Goal: Use online tool/utility: Use online tool/utility

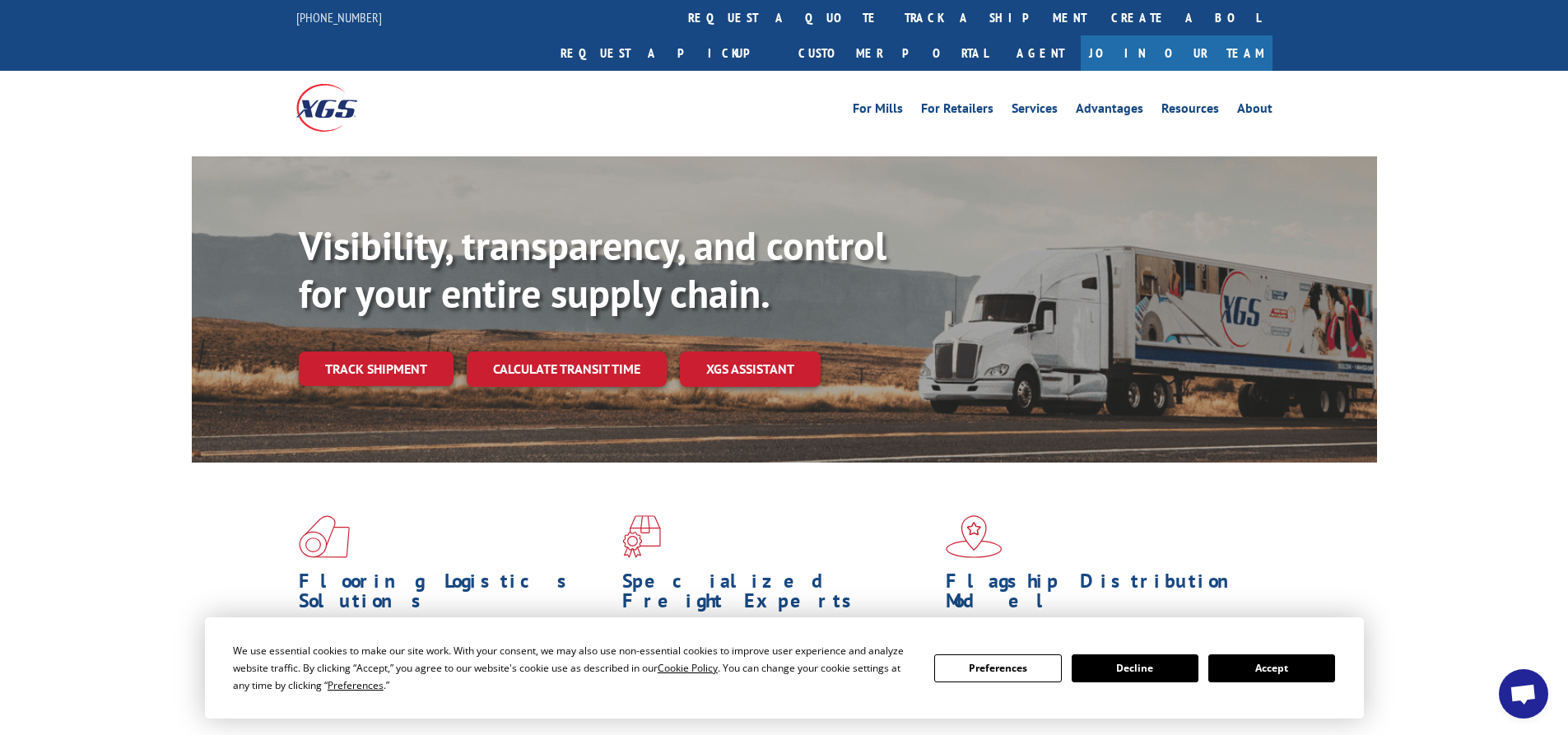
drag, startPoint x: 564, startPoint y: 331, endPoint x: 579, endPoint y: 334, distance: 15.3
click at [564, 351] on link "Calculate transit time" at bounding box center [566, 369] width 200 height 35
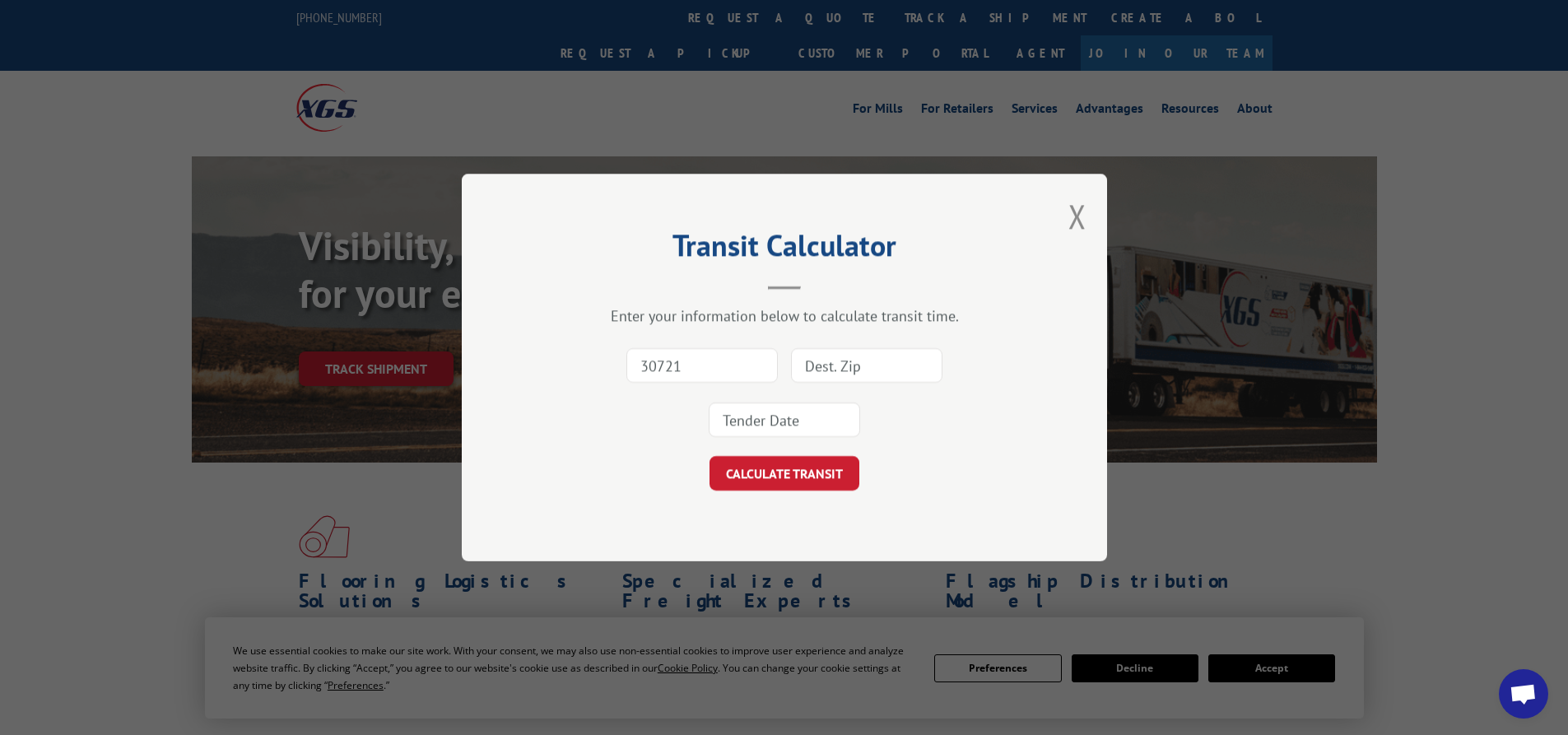
type input "30721"
click at [825, 370] on input at bounding box center [867, 365] width 151 height 34
paste input "48211"
type input "48211"
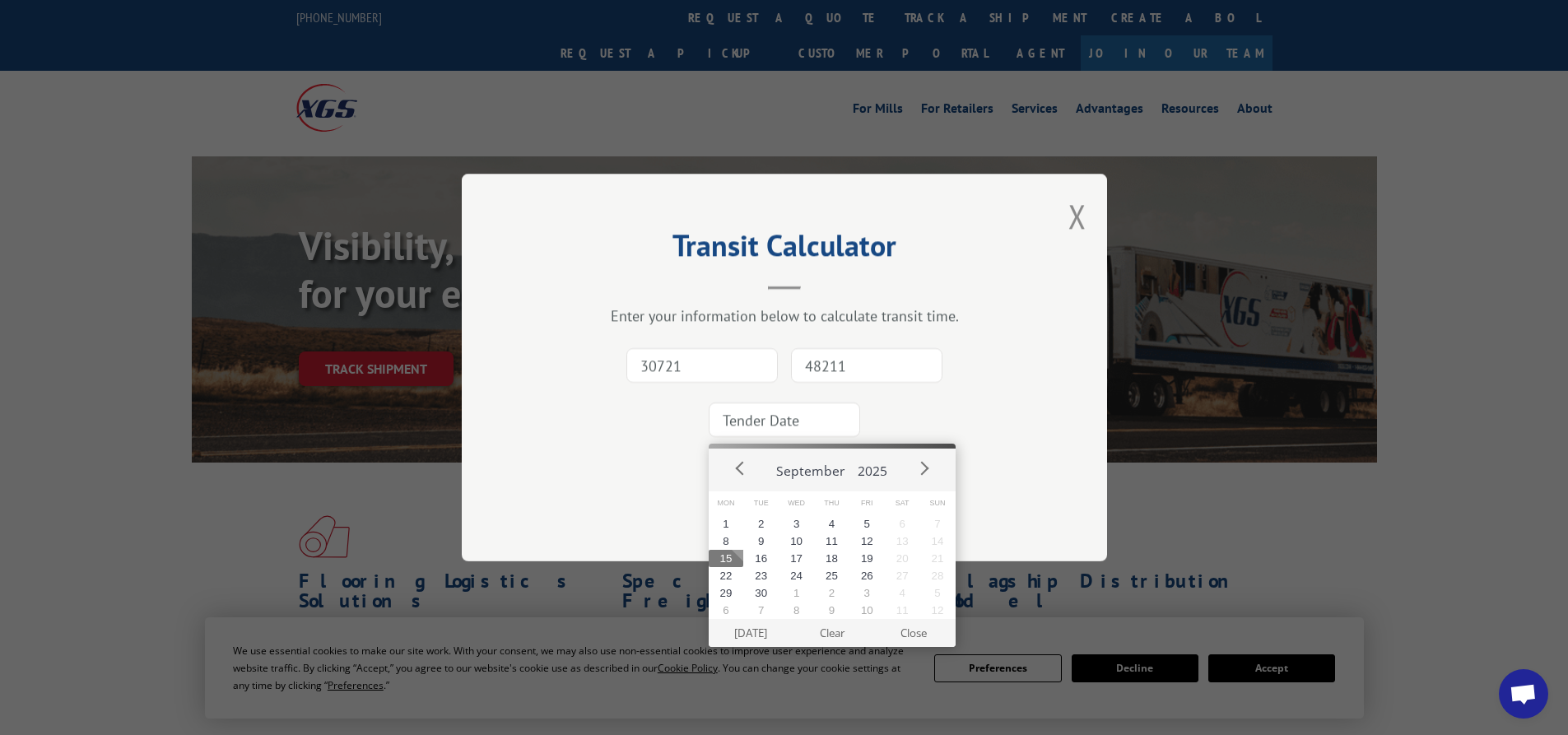
click at [798, 421] on input at bounding box center [784, 419] width 151 height 34
drag, startPoint x: 757, startPoint y: 567, endPoint x: 759, endPoint y: 555, distance: 12.2
click at [759, 555] on div "Mon Tue Wed Thu Fri Sat Sun 1 2 3 4 5 6 7 8 9 10 11 12 13 14 15 16 17 18 19 20 …" at bounding box center [832, 554] width 247 height 128
click at [759, 555] on button "16" at bounding box center [761, 558] width 35 height 18
type input "[DATE]"
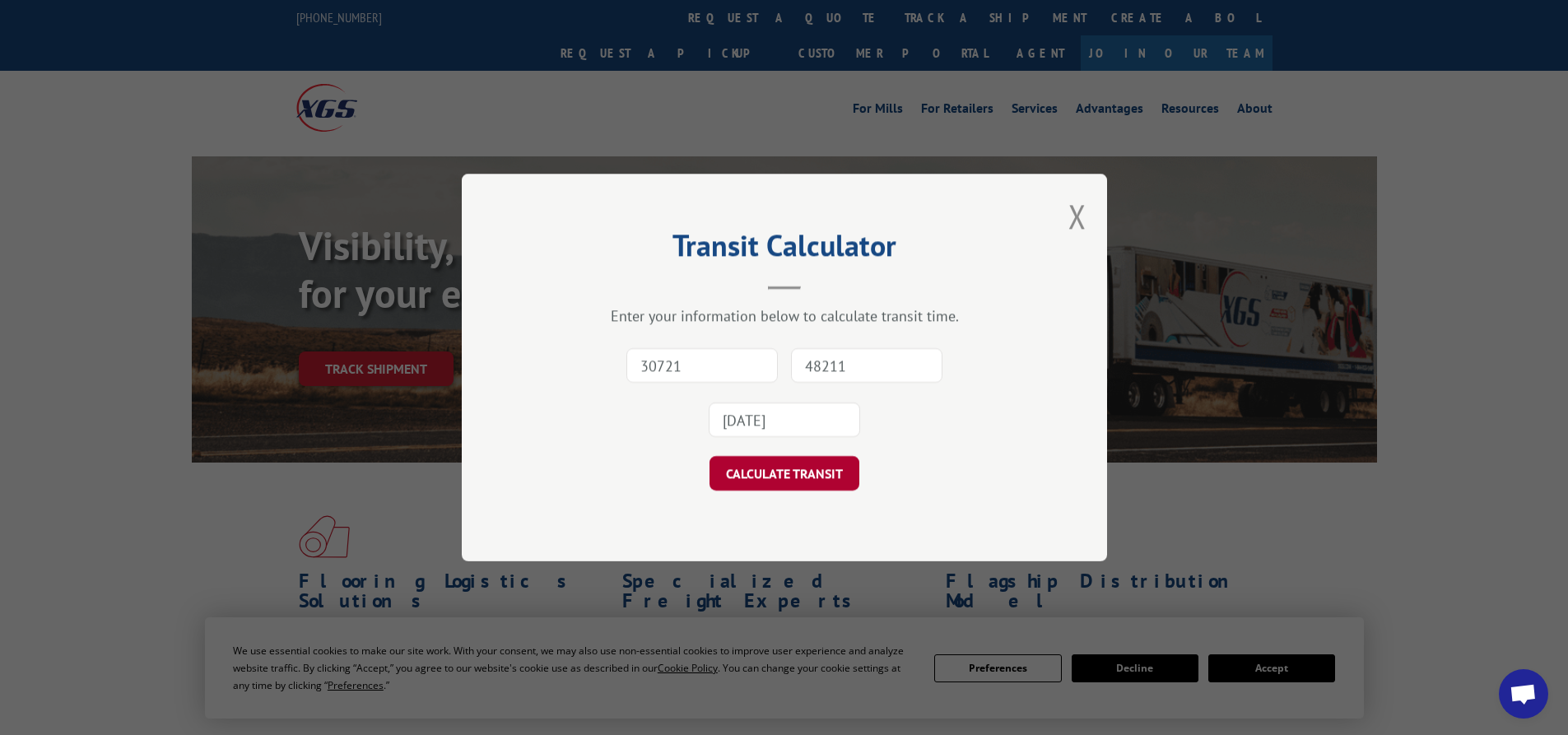
click at [770, 469] on button "CALCULATE TRANSIT" at bounding box center [784, 472] width 150 height 34
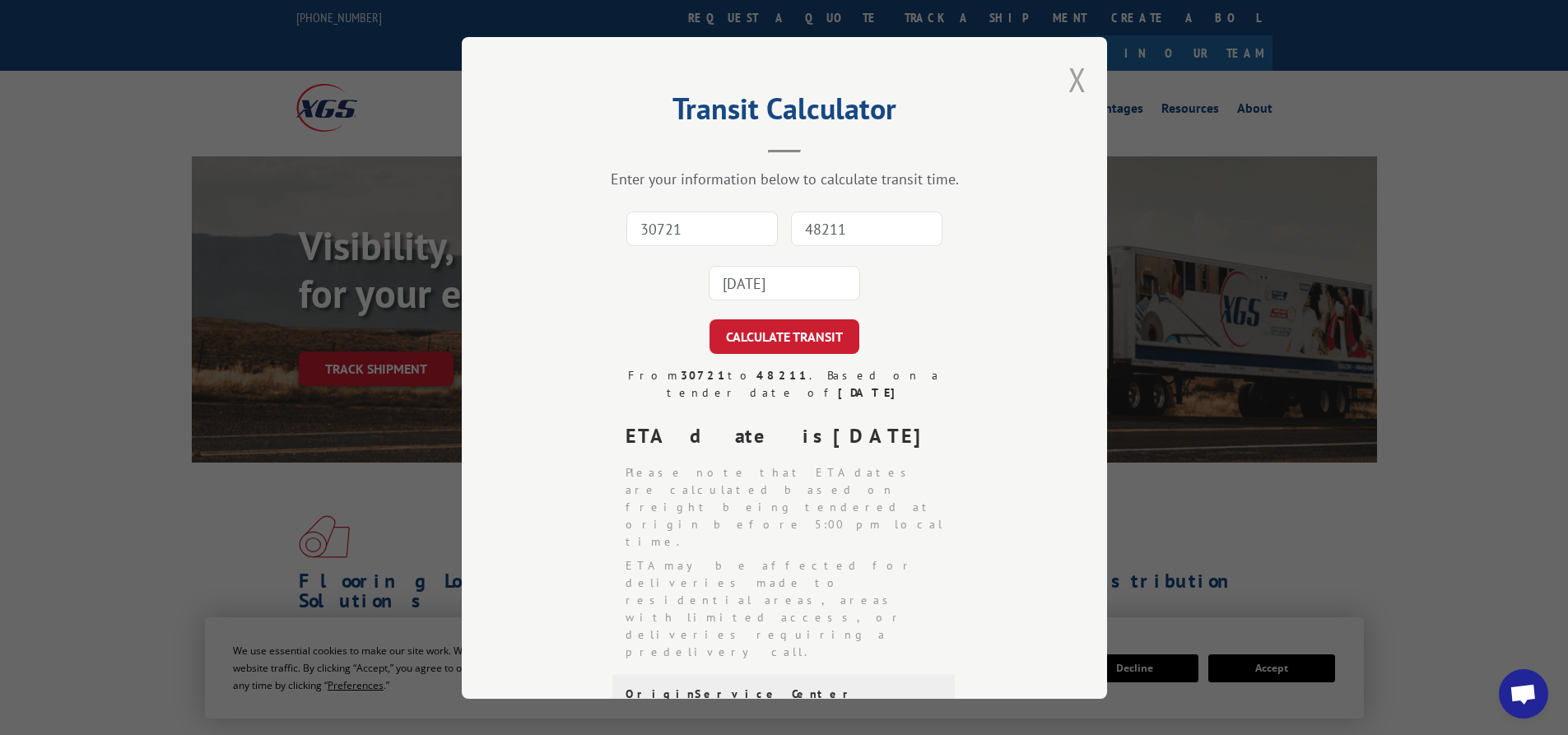
click at [1074, 76] on button "Close modal" at bounding box center [1078, 79] width 18 height 43
